Goal: Task Accomplishment & Management: Manage account settings

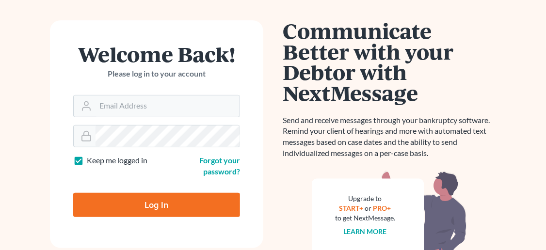
scroll to position [81, 0]
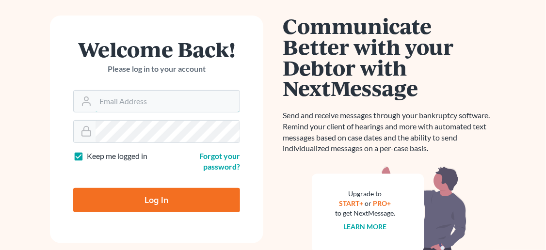
type input "[EMAIL_ADDRESS][DOMAIN_NAME]"
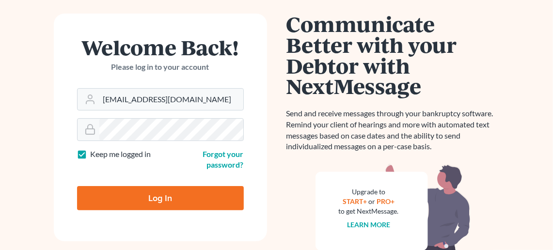
click at [185, 194] on form "Welcome Back! Please log in to your account Email Address lhale@halelaw.net Pas…" at bounding box center [160, 128] width 213 height 228
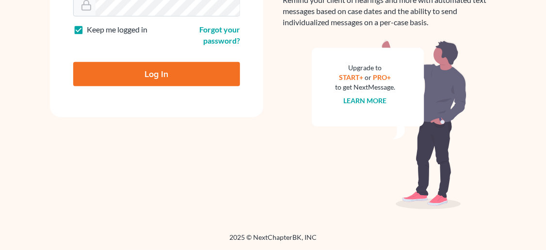
scroll to position [173, 0]
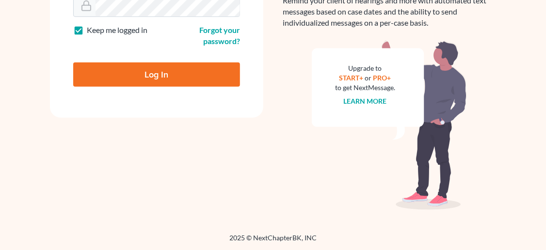
click at [264, 118] on div "Welcome Back! Please log in to your account Email Address lhale@halelaw.net Pas…" at bounding box center [156, 50] width 233 height 320
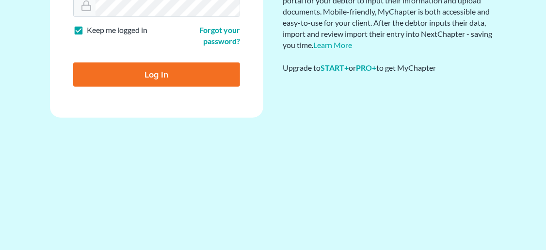
scroll to position [85, 0]
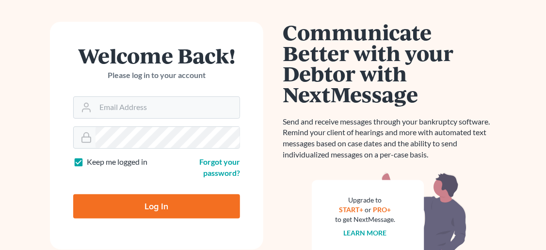
scroll to position [161, 0]
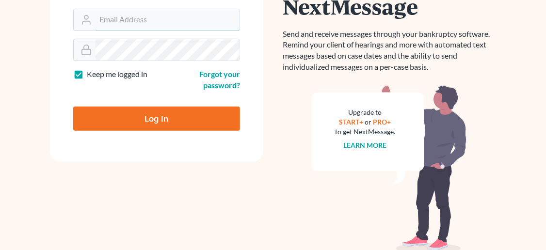
type input "[EMAIL_ADDRESS][DOMAIN_NAME]"
click at [172, 122] on input "Log In" at bounding box center [156, 119] width 167 height 24
type input "Thinking..."
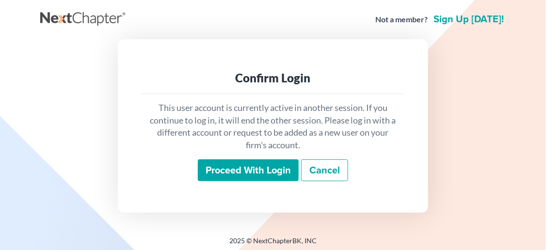
click at [257, 171] on input "Proceed with login" at bounding box center [248, 171] width 101 height 22
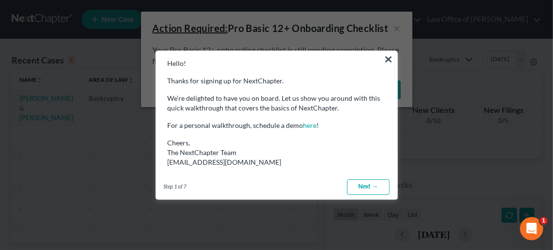
click at [367, 187] on link "Next →" at bounding box center [368, 187] width 43 height 16
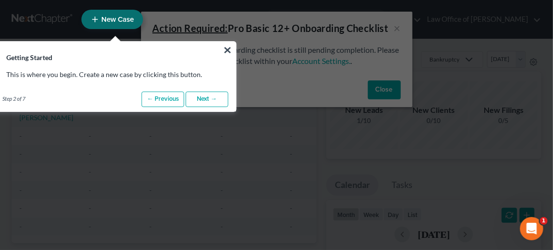
click at [207, 100] on link "Next →" at bounding box center [207, 100] width 43 height 16
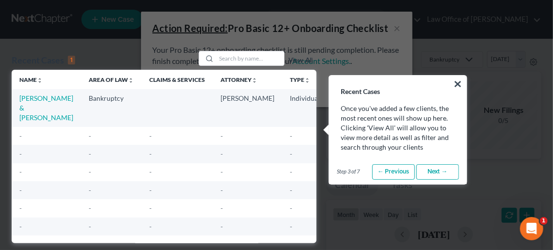
click at [213, 113] on td "Lawrence L. Hale" at bounding box center [247, 107] width 69 height 37
click at [436, 169] on link "Next →" at bounding box center [438, 172] width 43 height 16
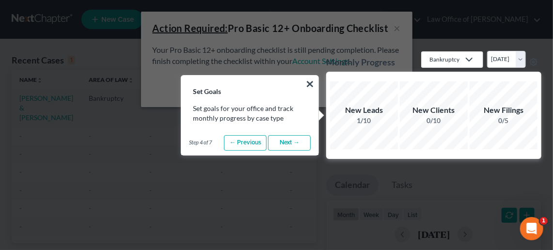
drag, startPoint x: 533, startPoint y: 0, endPoint x: 283, endPoint y: 230, distance: 339.8
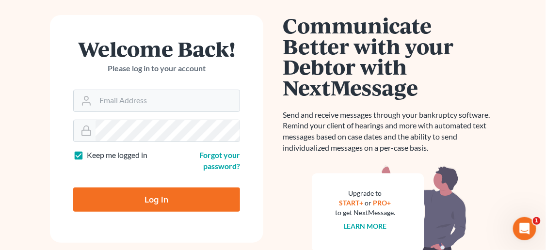
scroll to position [82, 0]
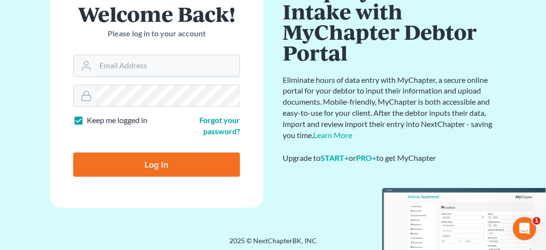
type input "lhale@halelaw.net"
click at [184, 164] on input "Log In" at bounding box center [156, 165] width 167 height 24
type input "Thinking..."
